Goal: Book appointment/travel/reservation

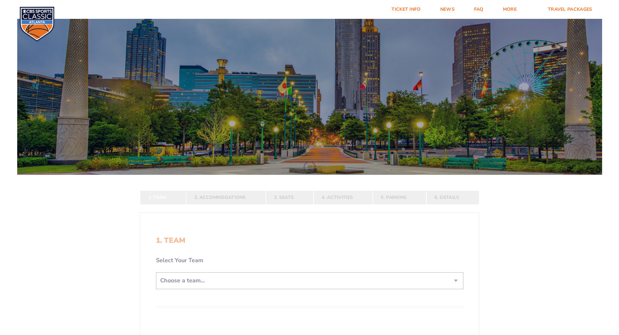
scroll to position [162, 0]
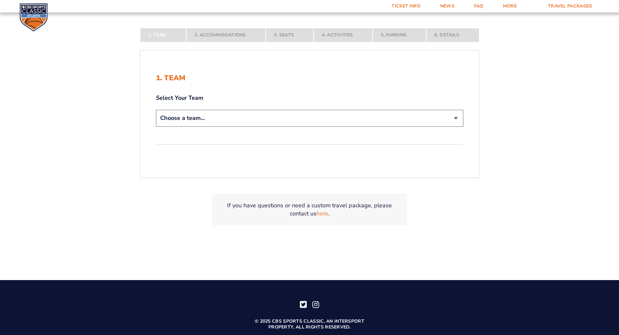
click at [193, 119] on select "Choose a team... [US_STATE] Wildcats [US_STATE] State Buckeyes [US_STATE] Tar H…" at bounding box center [309, 118] width 307 height 17
select select "12956"
click at [156, 126] on select "Choose a team... [US_STATE] Wildcats [US_STATE] State Buckeyes [US_STATE] Tar H…" at bounding box center [309, 118] width 307 height 17
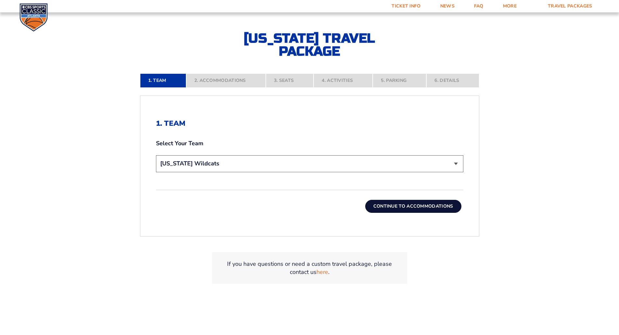
click at [426, 206] on button "Continue To Accommodations" at bounding box center [413, 206] width 96 height 13
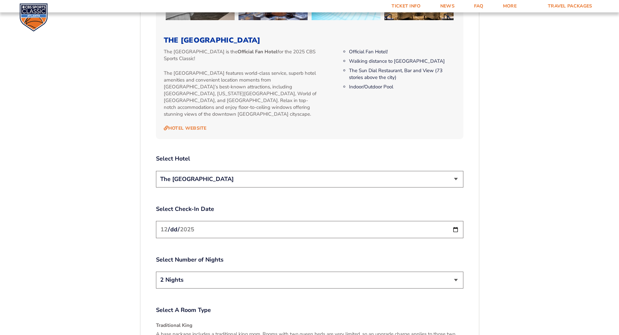
scroll to position [711, 0]
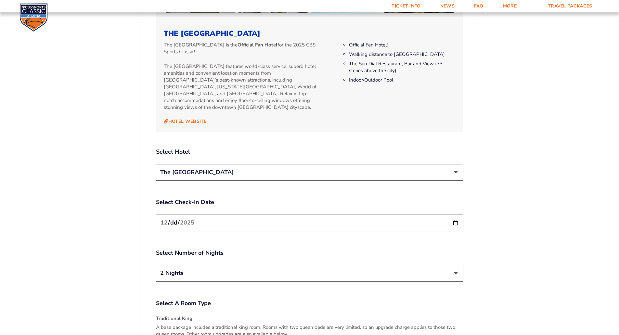
click at [233, 164] on select "The [GEOGRAPHIC_DATA]" at bounding box center [309, 172] width 307 height 17
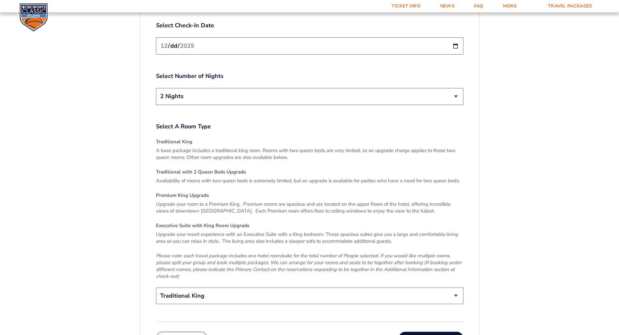
scroll to position [1003, 0]
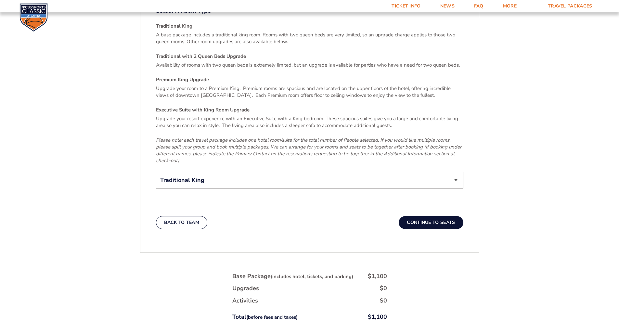
click at [225, 172] on select "Traditional King Traditional with 2 Queen Beds Upgrade (+$45 per night) Premium…" at bounding box center [309, 180] width 307 height 17
select select "Premium King Upgrade"
click at [156, 172] on select "Traditional King Traditional with 2 Queen Beds Upgrade (+$45 per night) Premium…" at bounding box center [309, 180] width 307 height 17
click at [403, 216] on button "Continue To Seats" at bounding box center [431, 222] width 64 height 13
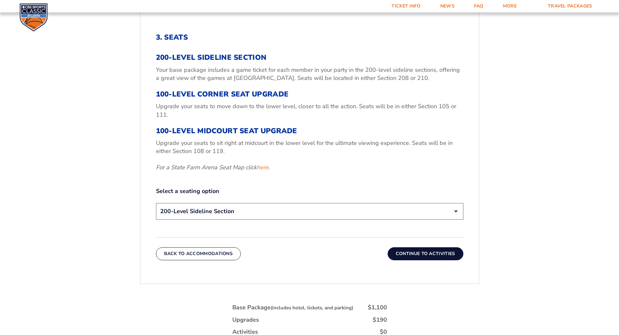
scroll to position [256, 0]
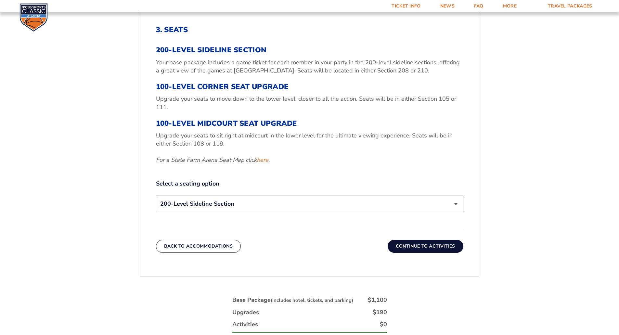
click at [282, 203] on select "200-Level Sideline Section 100-Level Corner Seat Upgrade (+$120 per person) 100…" at bounding box center [309, 204] width 307 height 17
select select "100-Level Corner Seat Upgrade"
click at [156, 196] on select "200-Level Sideline Section 100-Level Corner Seat Upgrade (+$120 per person) 100…" at bounding box center [309, 204] width 307 height 17
click at [407, 246] on button "Continue To Activities" at bounding box center [426, 246] width 76 height 13
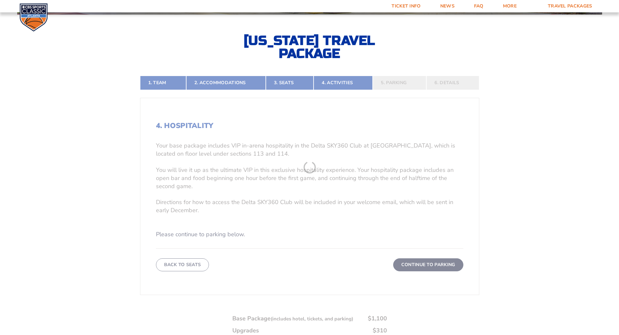
scroll to position [159, 0]
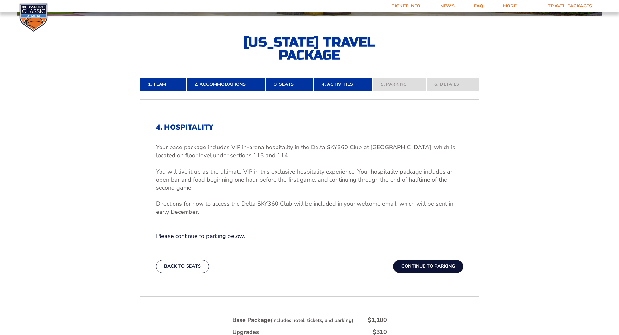
click at [418, 266] on button "Continue To Parking" at bounding box center [428, 266] width 70 height 13
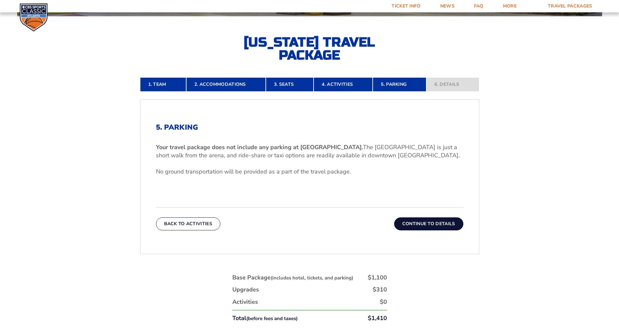
click at [408, 227] on button "Continue To Details" at bounding box center [428, 223] width 69 height 13
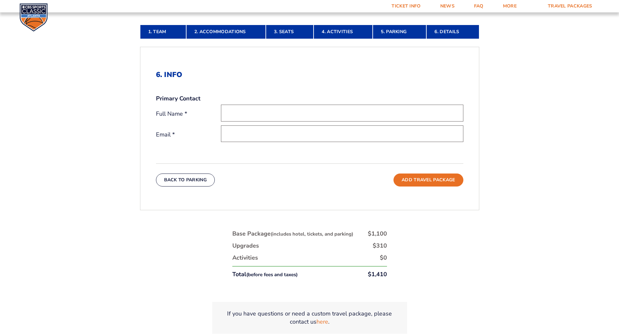
scroll to position [191, 0]
